Goal: Task Accomplishment & Management: Use online tool/utility

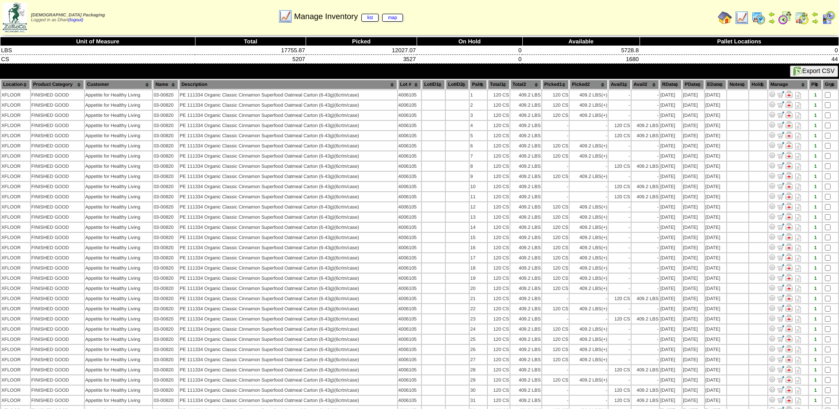
click at [724, 16] on img at bounding box center [725, 18] width 14 height 14
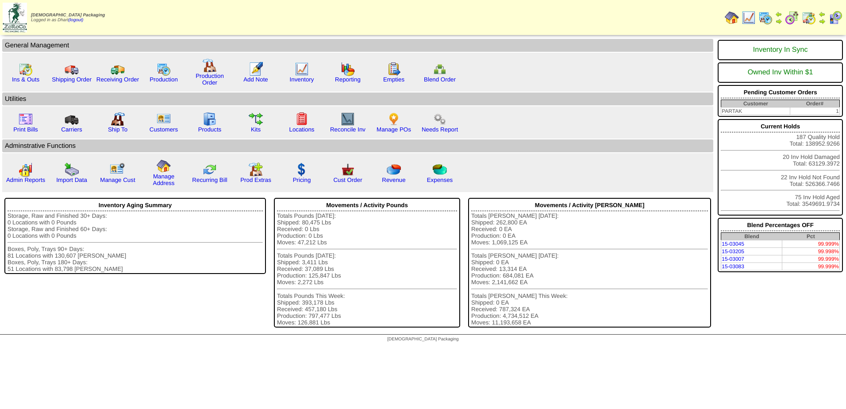
click at [768, 14] on img at bounding box center [765, 18] width 14 height 14
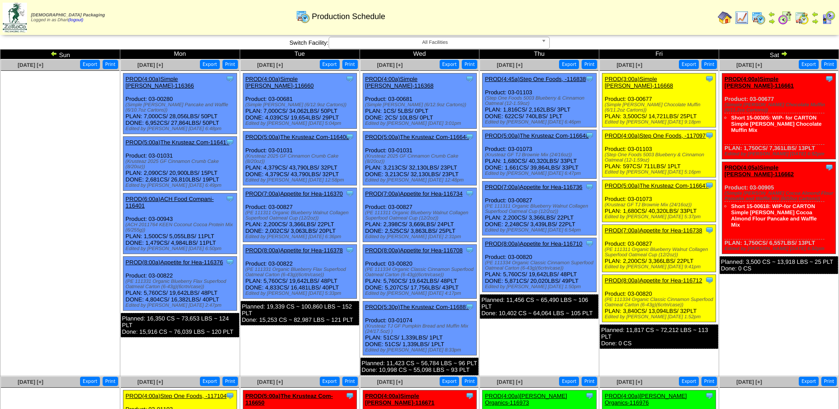
click at [52, 54] on img at bounding box center [53, 53] width 7 height 7
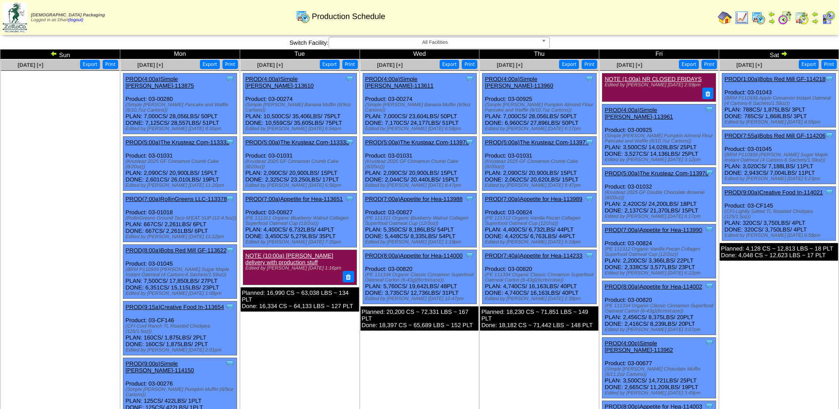
click at [179, 80] on link "PROD(4:00a)Simple Mills-113875" at bounding box center [160, 82] width 69 height 13
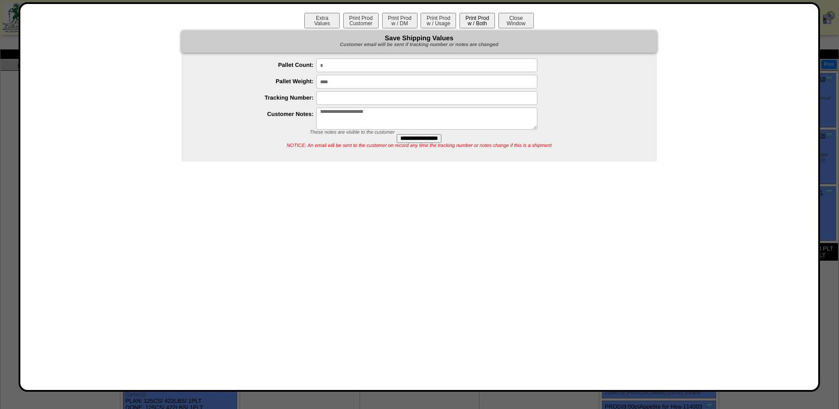
click at [479, 22] on button "Print Prod w / Both" at bounding box center [477, 20] width 35 height 15
